Goal: Information Seeking & Learning: Find specific fact

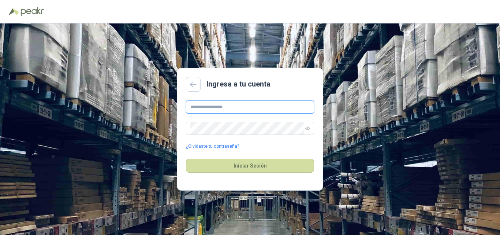
click at [207, 107] on input "text" at bounding box center [250, 106] width 128 height 13
type input "**********"
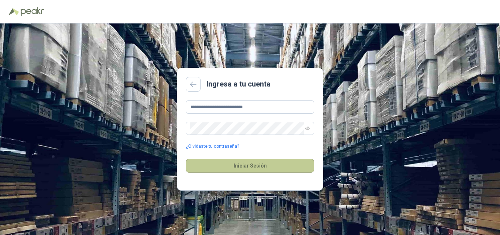
click at [236, 166] on button "Iniciar Sesión" at bounding box center [250, 165] width 128 height 14
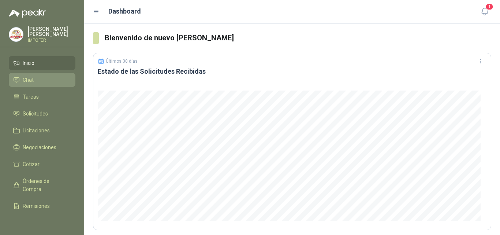
click at [27, 78] on span "Chat" at bounding box center [28, 80] width 11 height 8
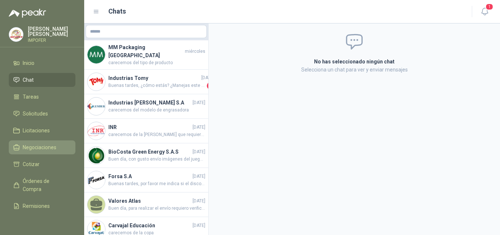
click at [38, 146] on span "Negociaciones" at bounding box center [40, 147] width 34 height 8
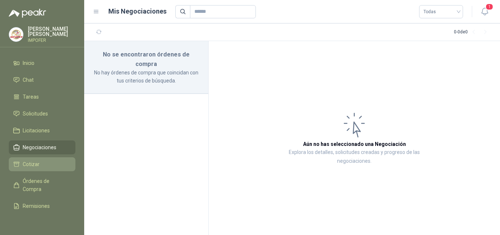
click at [35, 161] on span "Cotizar" at bounding box center [31, 164] width 17 height 8
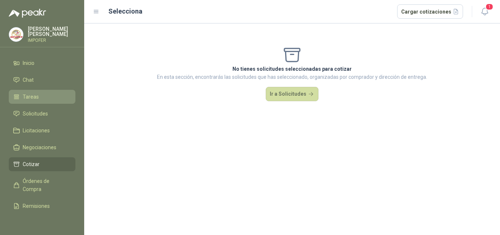
click at [31, 93] on span "Tareas" at bounding box center [31, 97] width 16 height 8
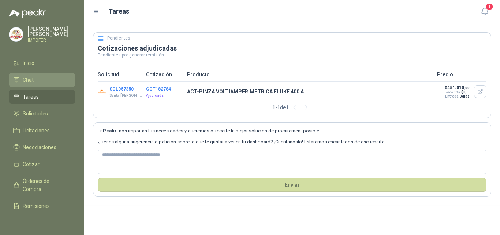
click at [28, 76] on span "Chat" at bounding box center [28, 80] width 11 height 8
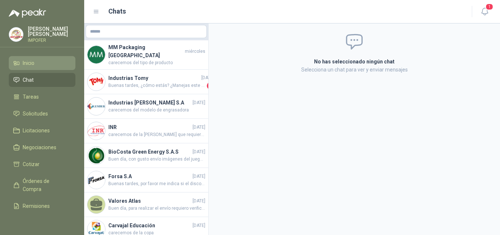
click at [30, 60] on span "Inicio" at bounding box center [29, 63] width 12 height 8
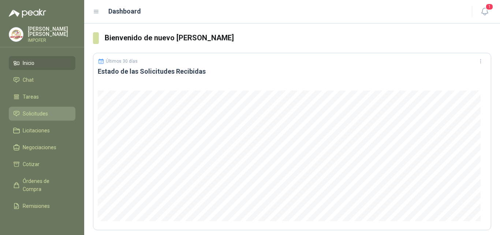
click at [30, 112] on span "Solicitudes" at bounding box center [35, 113] width 25 height 8
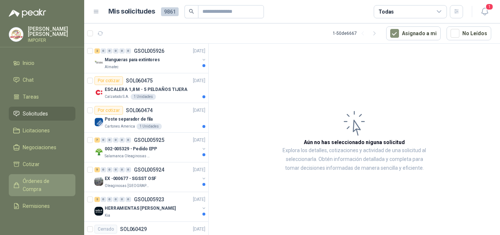
click at [31, 178] on span "Órdenes de Compra" at bounding box center [46, 185] width 46 height 16
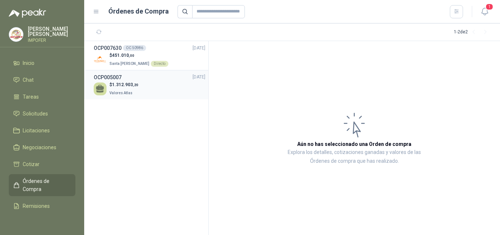
click at [139, 76] on div "OCP005007 [DATE]" at bounding box center [150, 77] width 112 height 8
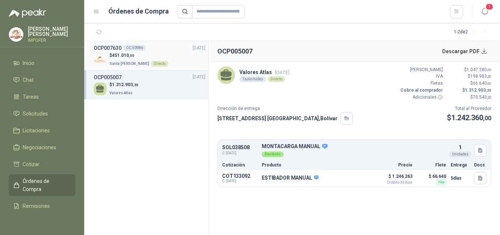
click at [150, 53] on p "$ 451.010 ,00" at bounding box center [138, 55] width 59 height 7
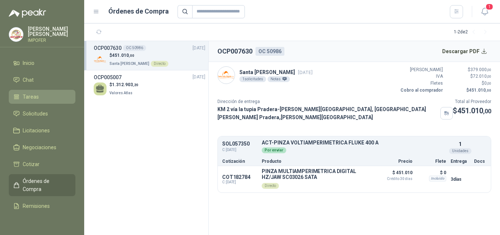
click at [31, 93] on span "Tareas" at bounding box center [31, 97] width 16 height 8
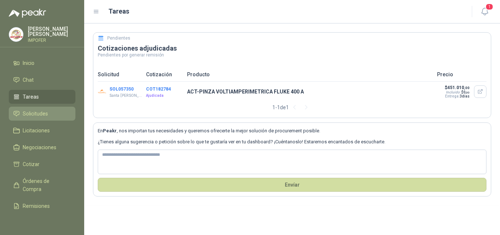
click at [26, 112] on span "Solicitudes" at bounding box center [35, 113] width 25 height 8
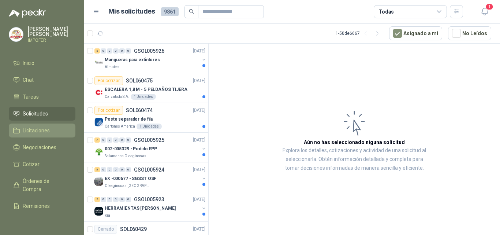
click at [33, 128] on span "Licitaciones" at bounding box center [36, 130] width 27 height 8
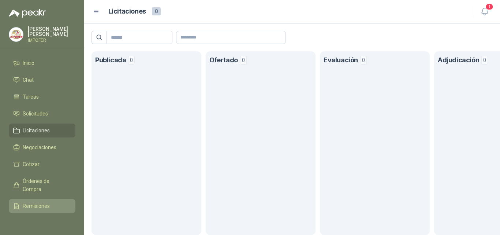
click at [35, 202] on span "Remisiones" at bounding box center [36, 206] width 27 height 8
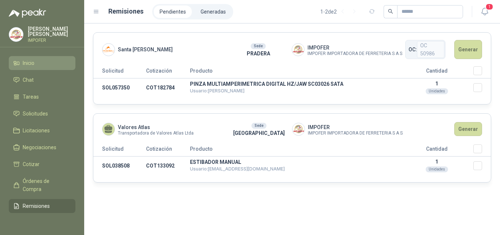
click at [27, 59] on span "Inicio" at bounding box center [29, 63] width 12 height 8
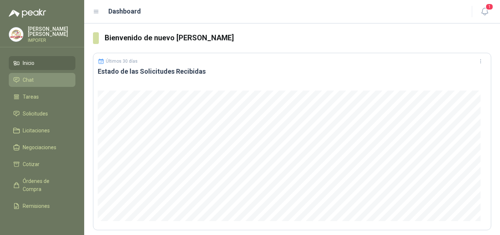
click at [23, 76] on span "Chat" at bounding box center [28, 80] width 11 height 8
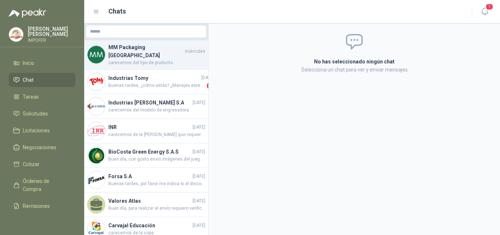
click at [136, 51] on h4 "MM Packaging [GEOGRAPHIC_DATA]" at bounding box center [145, 51] width 75 height 16
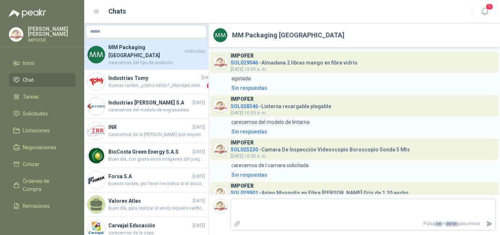
scroll to position [1505, 0]
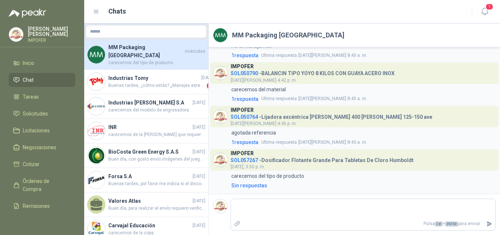
click at [25, 76] on span "Chat" at bounding box center [28, 80] width 11 height 8
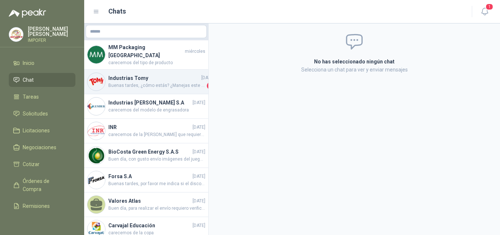
click at [123, 75] on h4 "Industrias Tomy" at bounding box center [153, 78] width 91 height 8
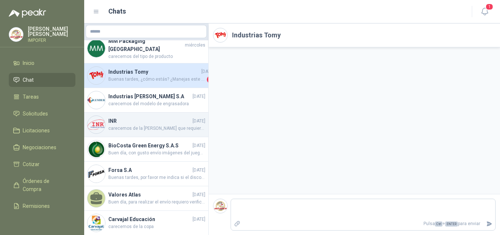
scroll to position [8, 0]
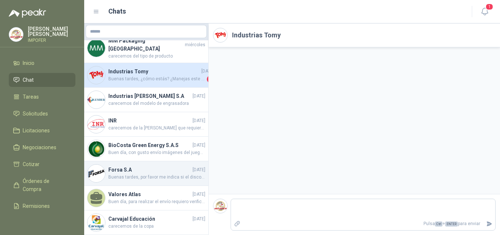
click at [135, 165] on h4 "Forsa S.A" at bounding box center [149, 169] width 83 height 8
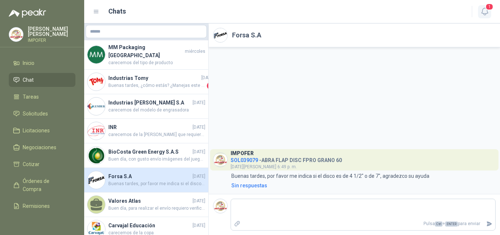
click at [485, 11] on icon "button" at bounding box center [484, 11] width 9 height 9
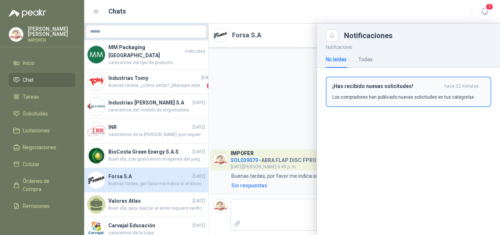
click at [383, 87] on h3 "¡Has recibido nuevas solicitudes!" at bounding box center [386, 86] width 109 height 6
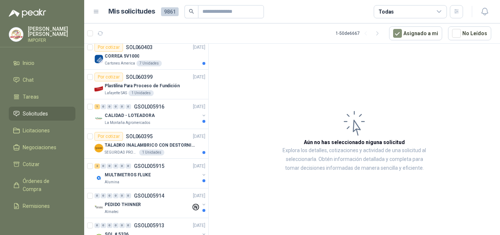
scroll to position [549, 0]
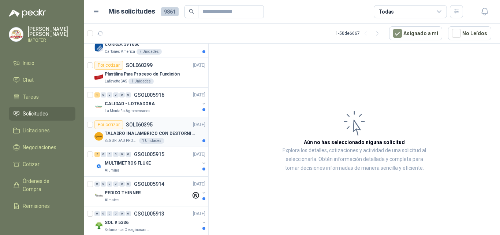
click at [153, 132] on p "TALADRO INALAMBRICO CON DESTORNILLADOR DE ESTRIA" at bounding box center [150, 133] width 91 height 7
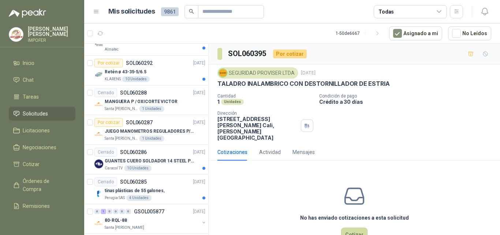
scroll to position [915, 0]
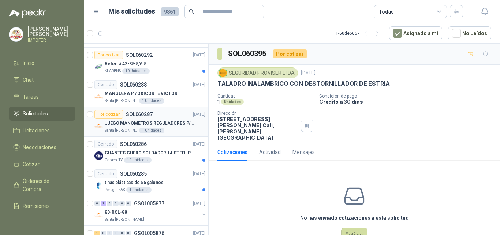
click at [138, 118] on div "Por cotizar SOL060287" at bounding box center [123, 114] width 58 height 9
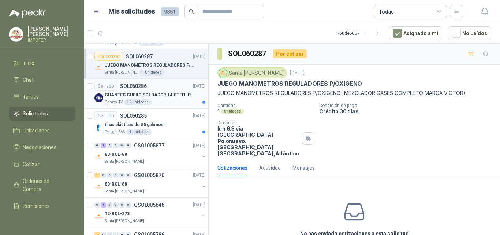
scroll to position [1024, 0]
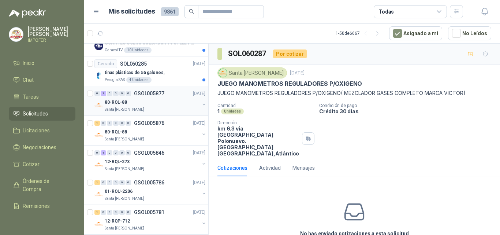
click at [135, 101] on div "80-RQL-88" at bounding box center [152, 102] width 95 height 9
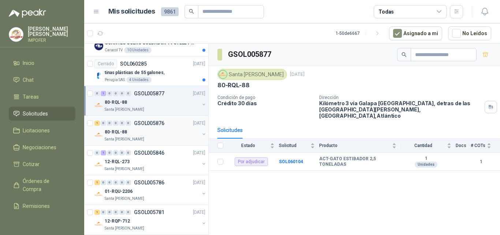
click at [128, 132] on div "80-RQL-88" at bounding box center [152, 131] width 95 height 9
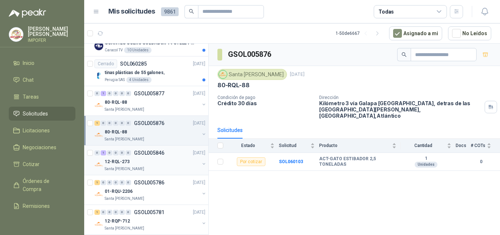
click at [137, 160] on div "12-RQL-273" at bounding box center [152, 161] width 95 height 9
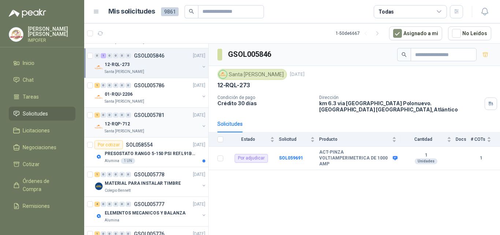
scroll to position [1134, 0]
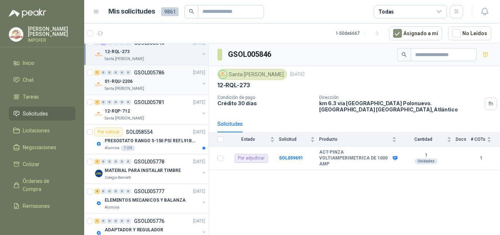
click at [134, 82] on div "01-RQU-2206" at bounding box center [152, 81] width 95 height 9
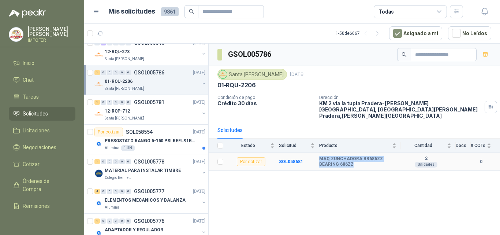
drag, startPoint x: 320, startPoint y: 151, endPoint x: 377, endPoint y: 161, distance: 57.1
click at [377, 161] on b "MAQ ZUNCHADORA BR686ZZ BEARING 686ZZ" at bounding box center [357, 161] width 77 height 11
copy b "MAQ ZUNCHADORA BR686ZZ BEARING 686ZZ"
click at [143, 105] on div "1 0 0 0 0 0 GSOL005781 [DATE]" at bounding box center [150, 102] width 112 height 9
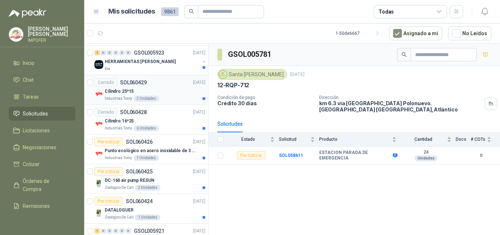
scroll to position [220, 0]
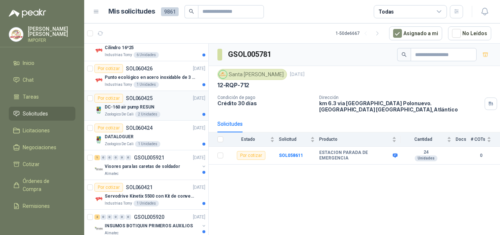
click at [157, 102] on div "Por cotizar SOL060425 [DATE]" at bounding box center [149, 98] width 111 height 9
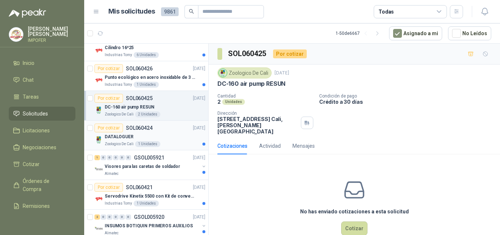
click at [131, 138] on p "DATALOGUER" at bounding box center [119, 136] width 29 height 7
